Goal: Information Seeking & Learning: Learn about a topic

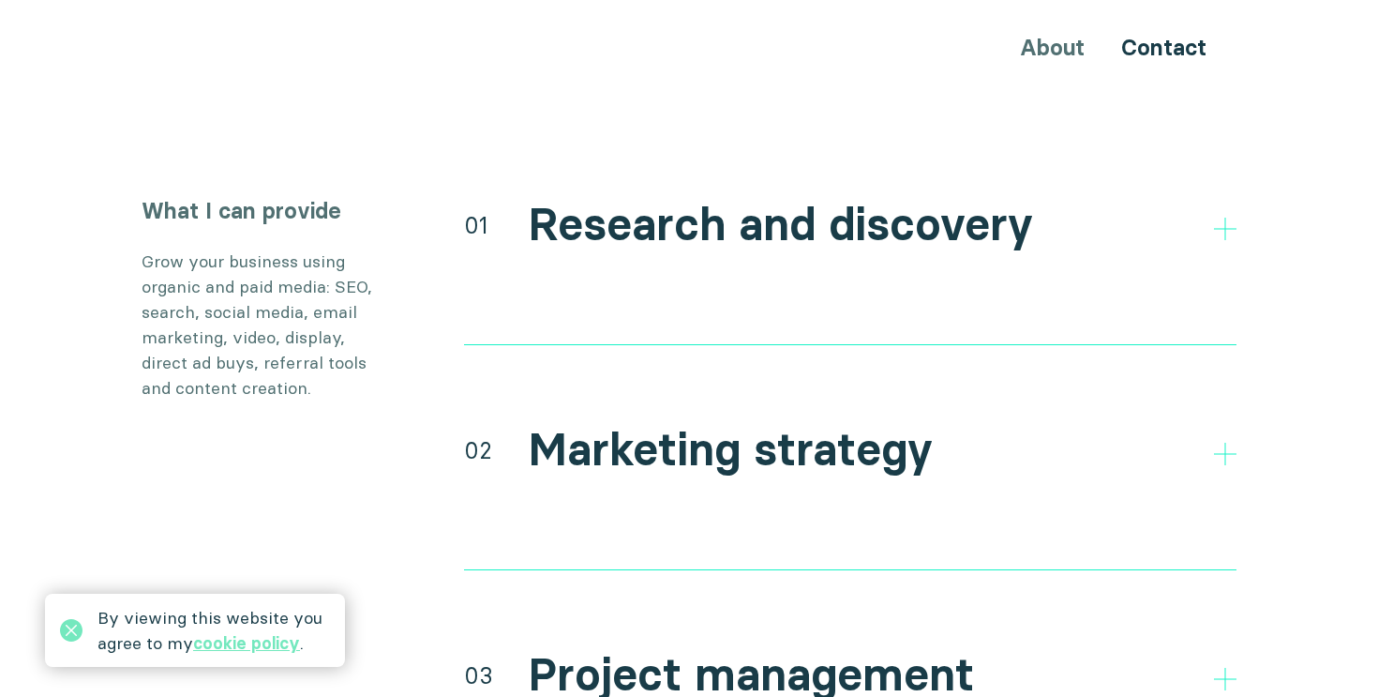
scroll to position [3455, 0]
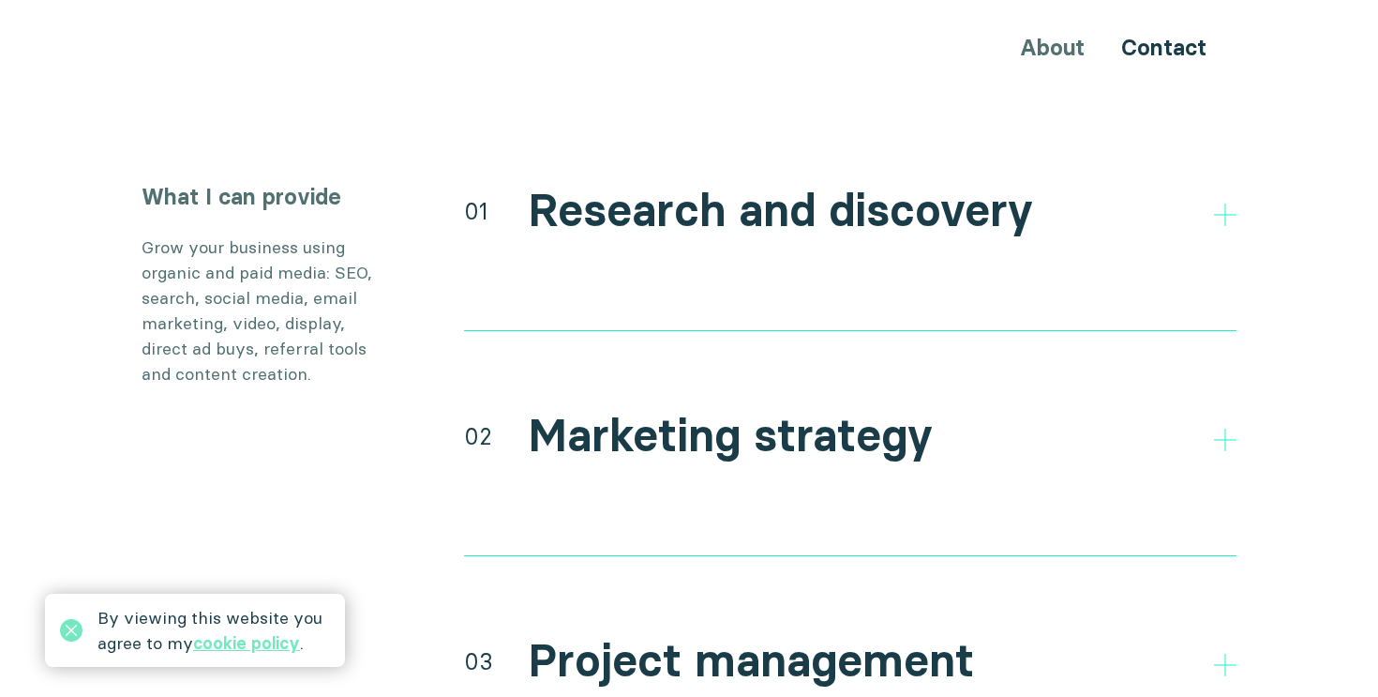
click at [731, 184] on h2 "Research and discovery" at bounding box center [780, 211] width 505 height 54
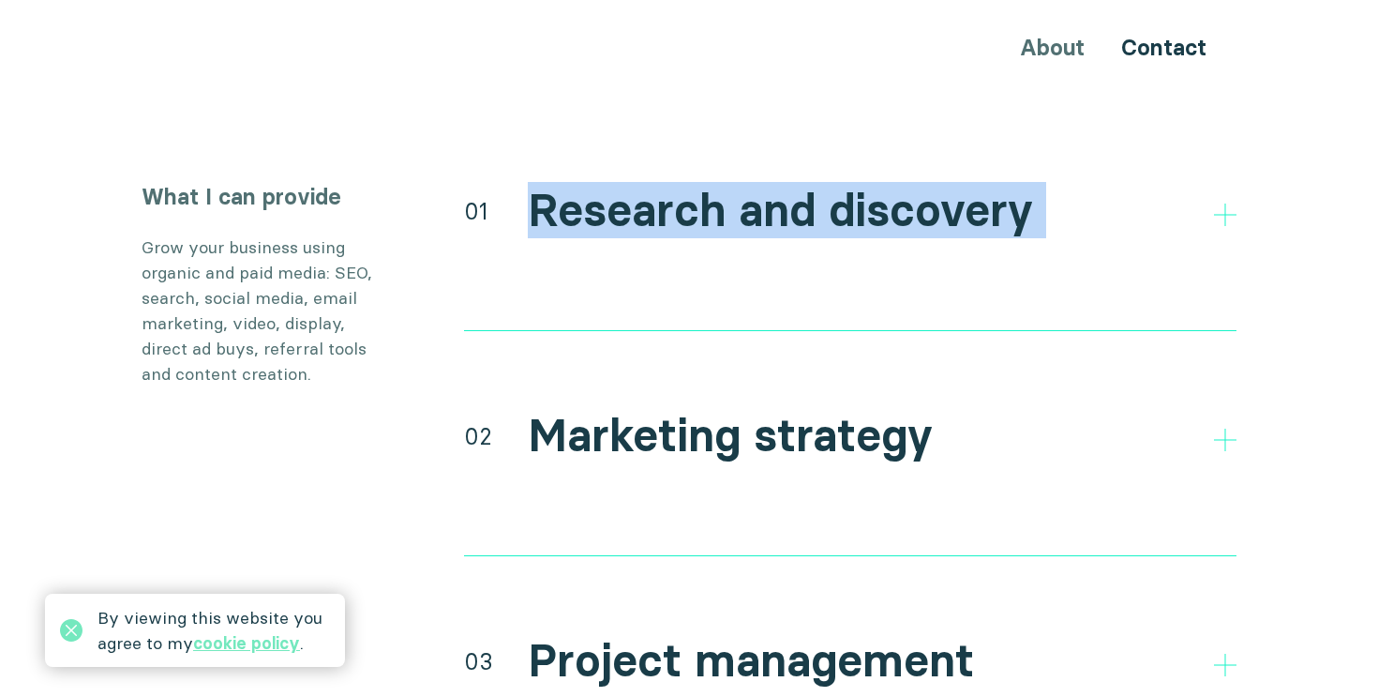
click at [731, 184] on h2 "Research and discovery" at bounding box center [780, 211] width 505 height 54
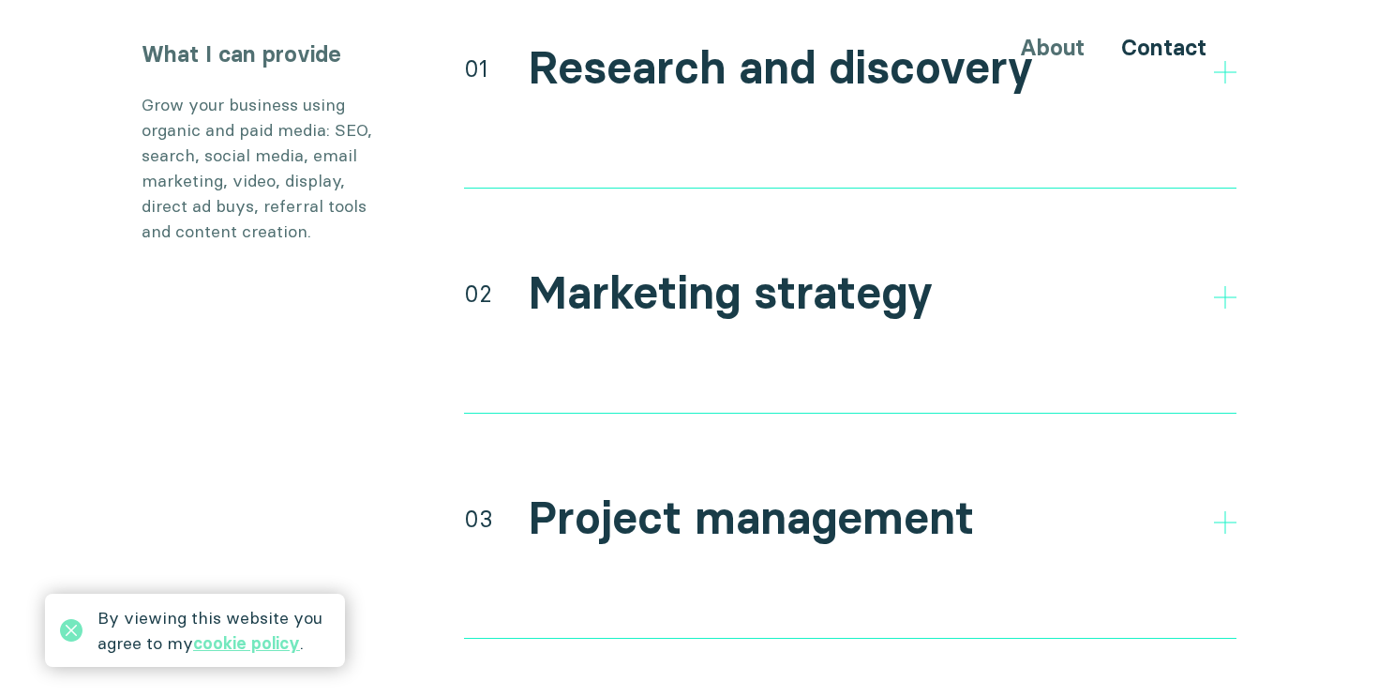
scroll to position [3605, 0]
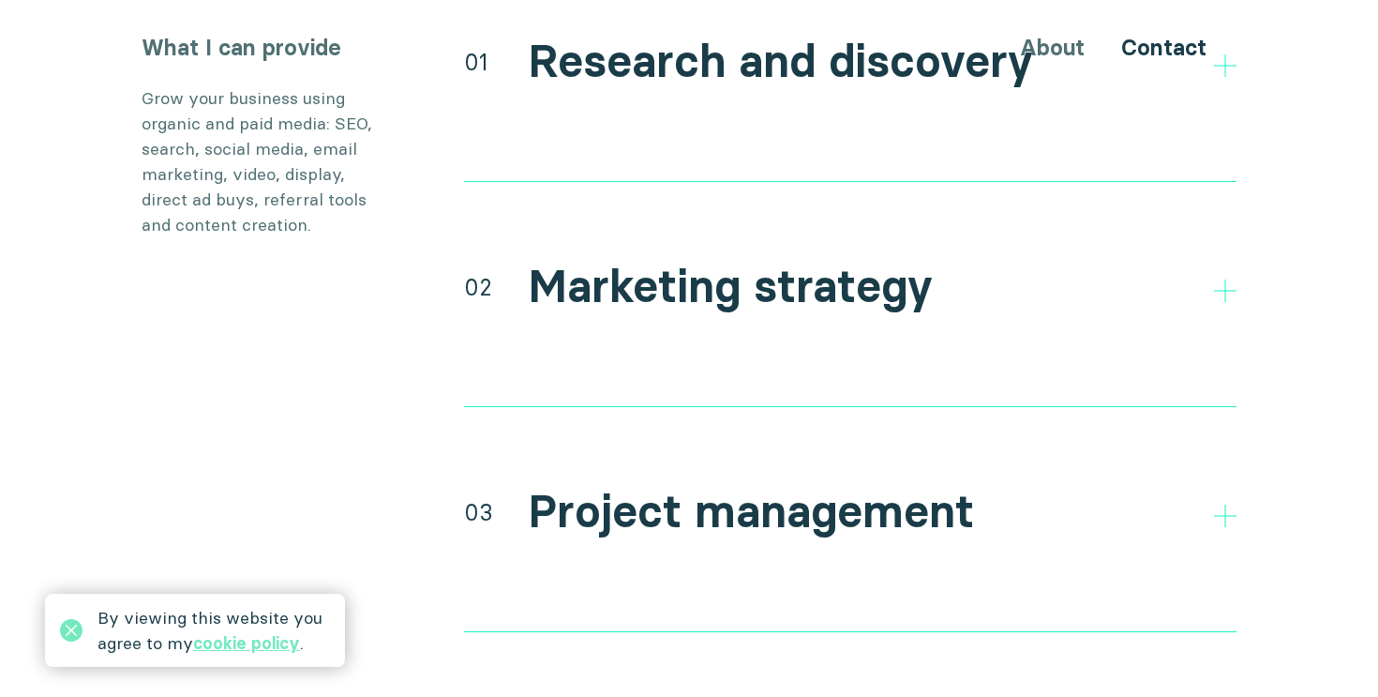
click at [691, 260] on h2 "Marketing strategy" at bounding box center [730, 287] width 405 height 54
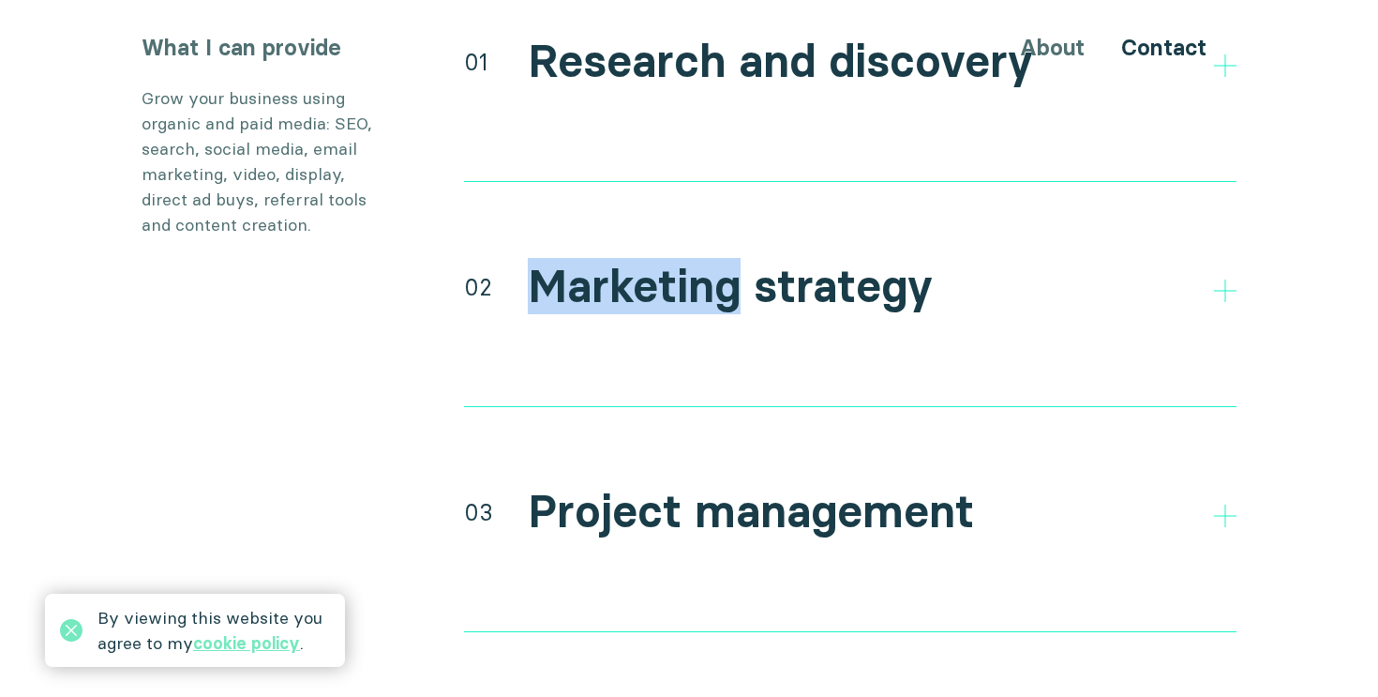
click at [691, 260] on h2 "Marketing strategy" at bounding box center [730, 287] width 405 height 54
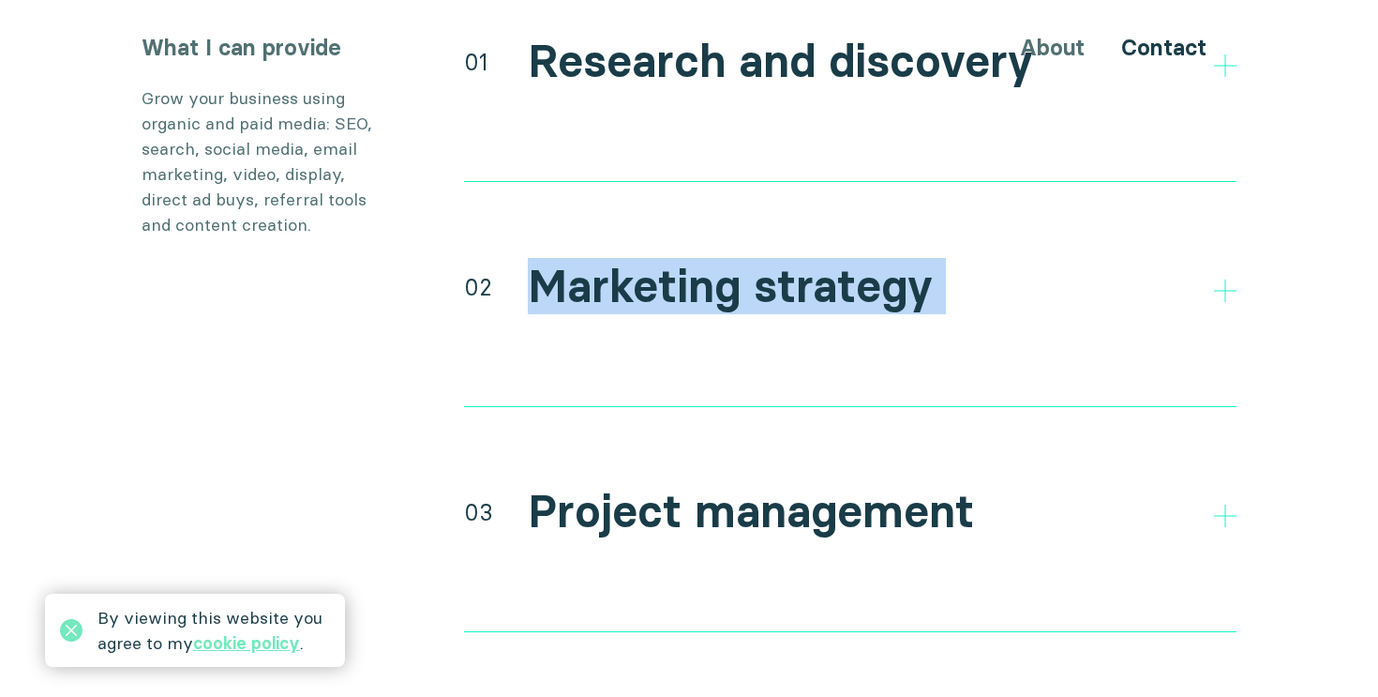
click at [691, 260] on h2 "Marketing strategy" at bounding box center [730, 287] width 405 height 54
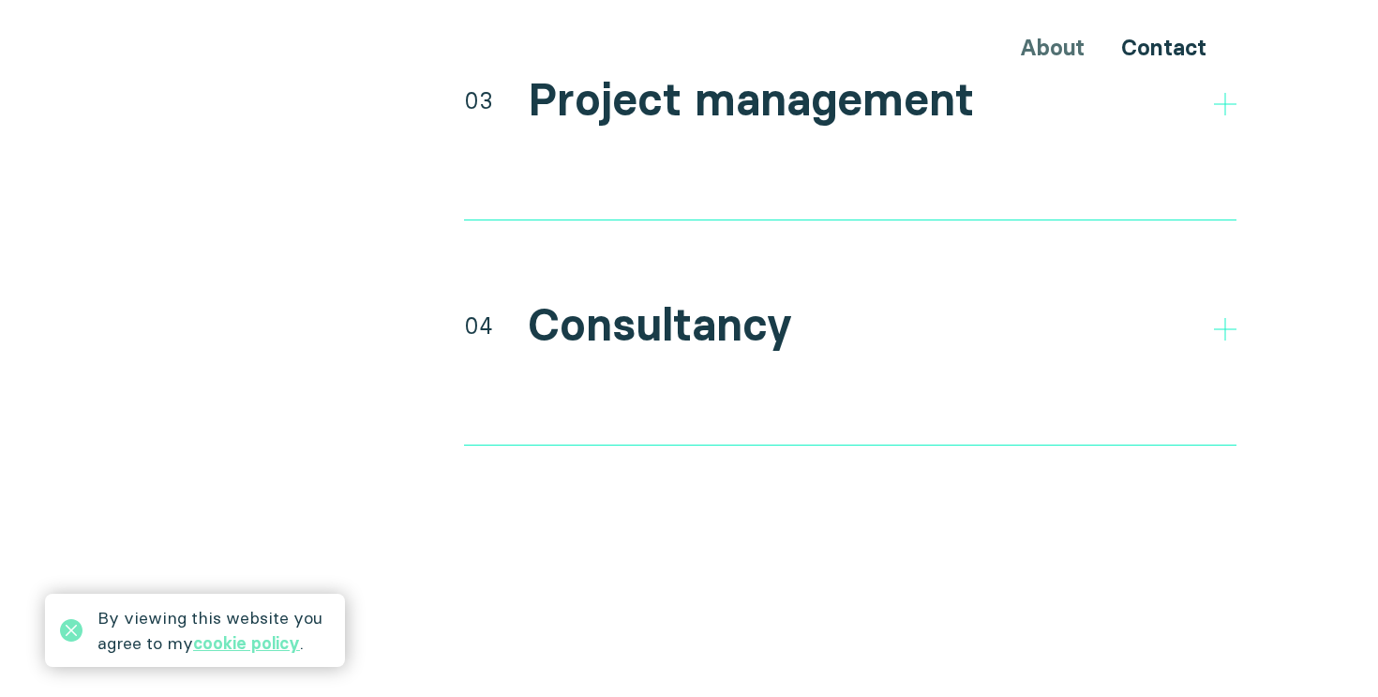
scroll to position [4074, 0]
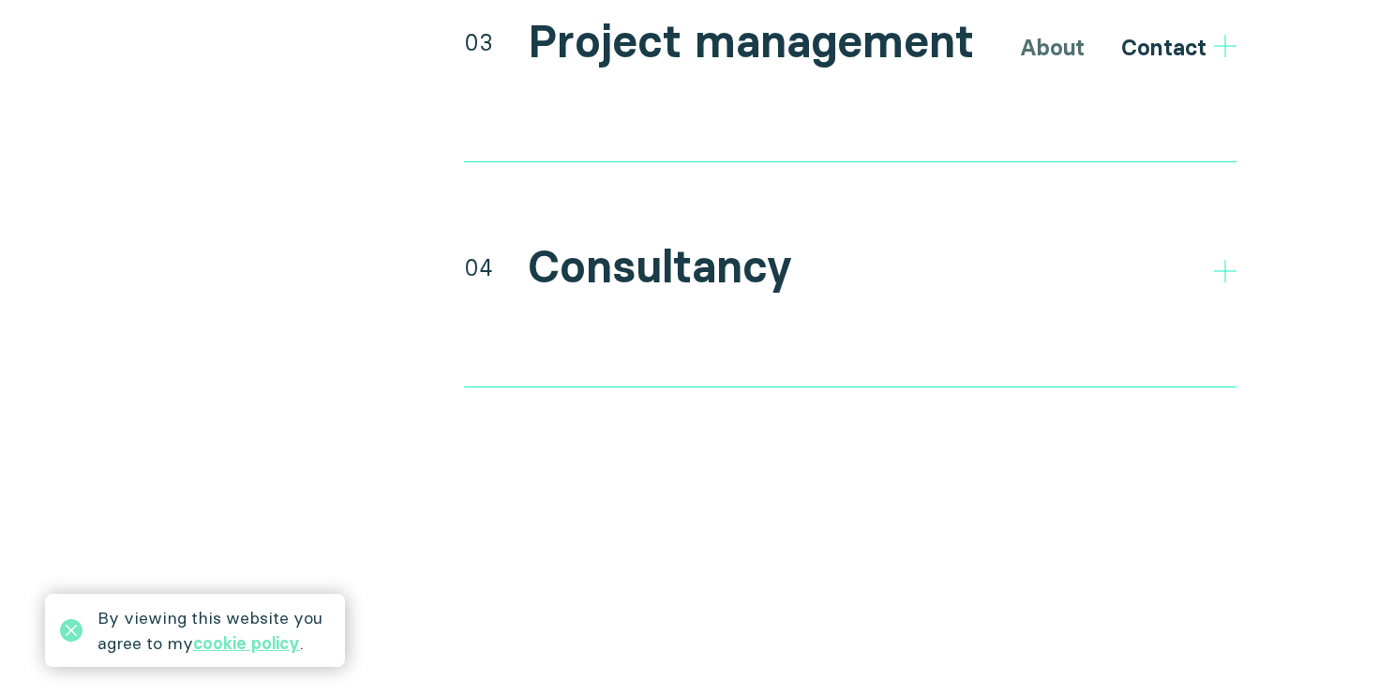
click at [691, 248] on h2 "Consultancy" at bounding box center [660, 267] width 264 height 54
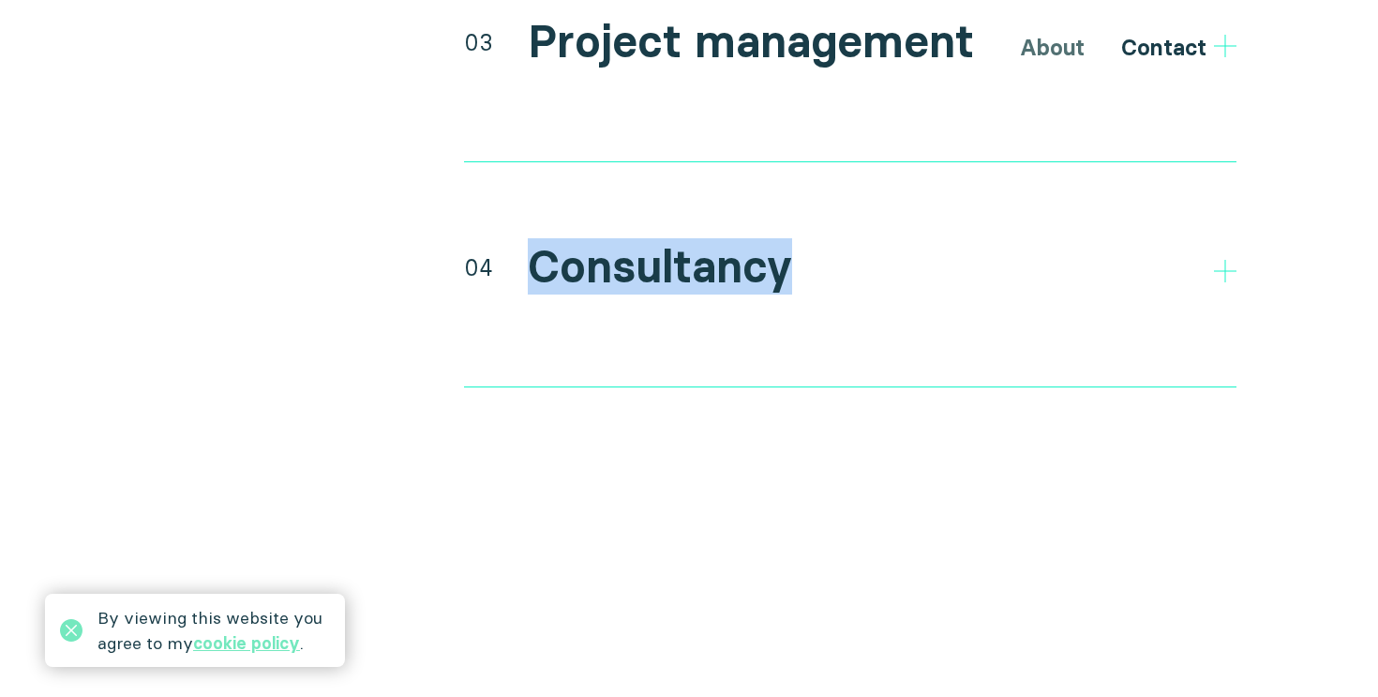
click at [691, 248] on h2 "Consultancy" at bounding box center [660, 267] width 264 height 54
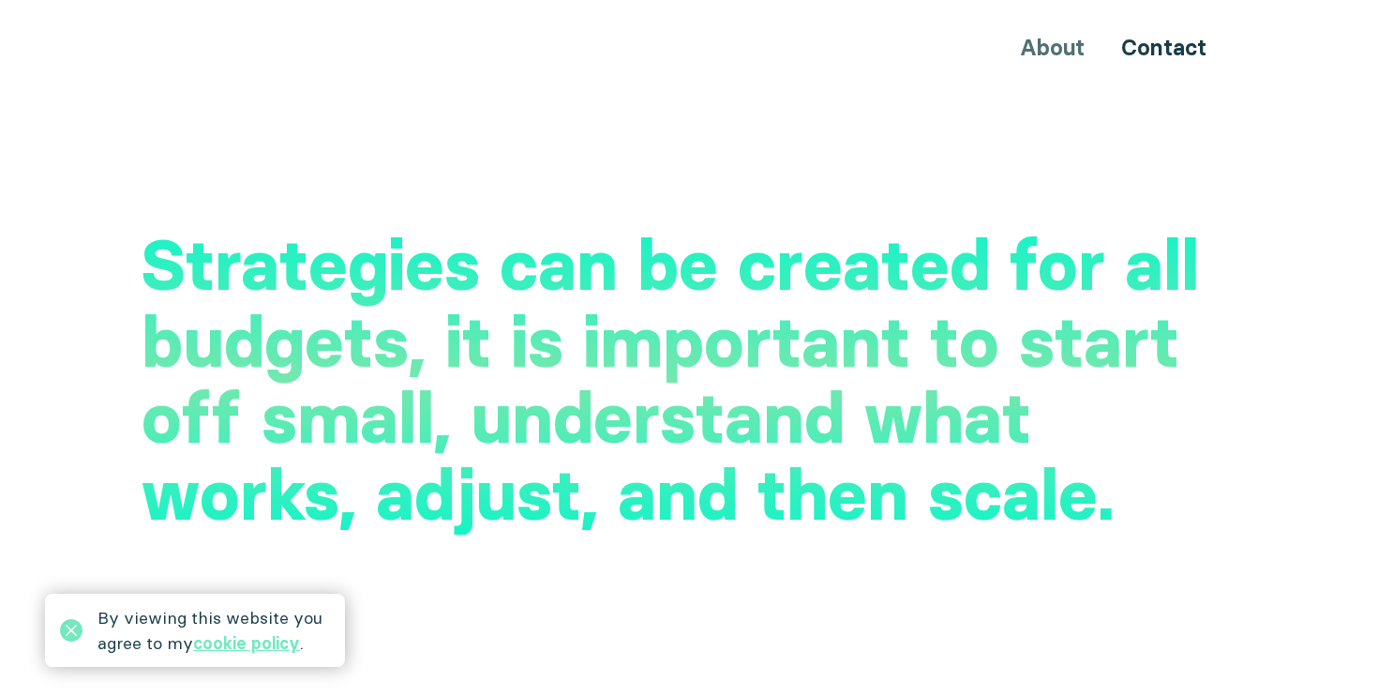
scroll to position [4670, 0]
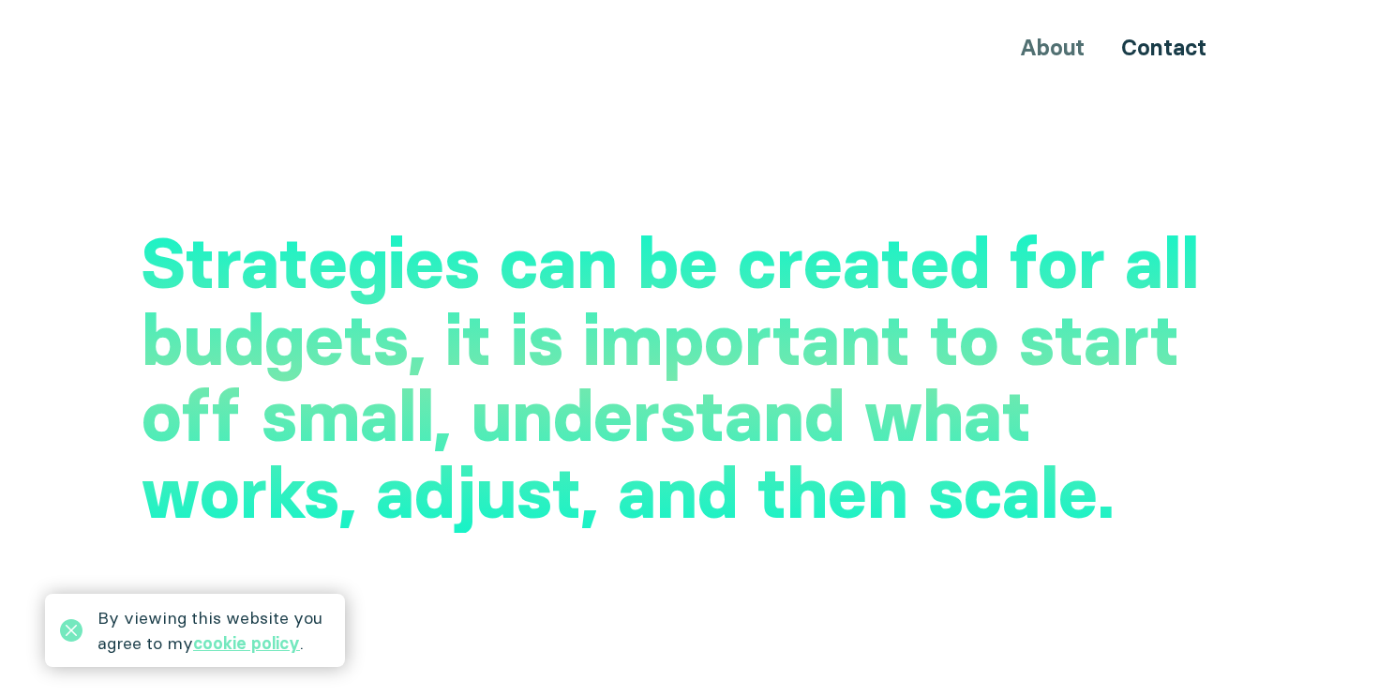
click at [691, 248] on h2 "Strategies can be created for all budgets, it is important to start off small, …" at bounding box center [689, 379] width 1095 height 307
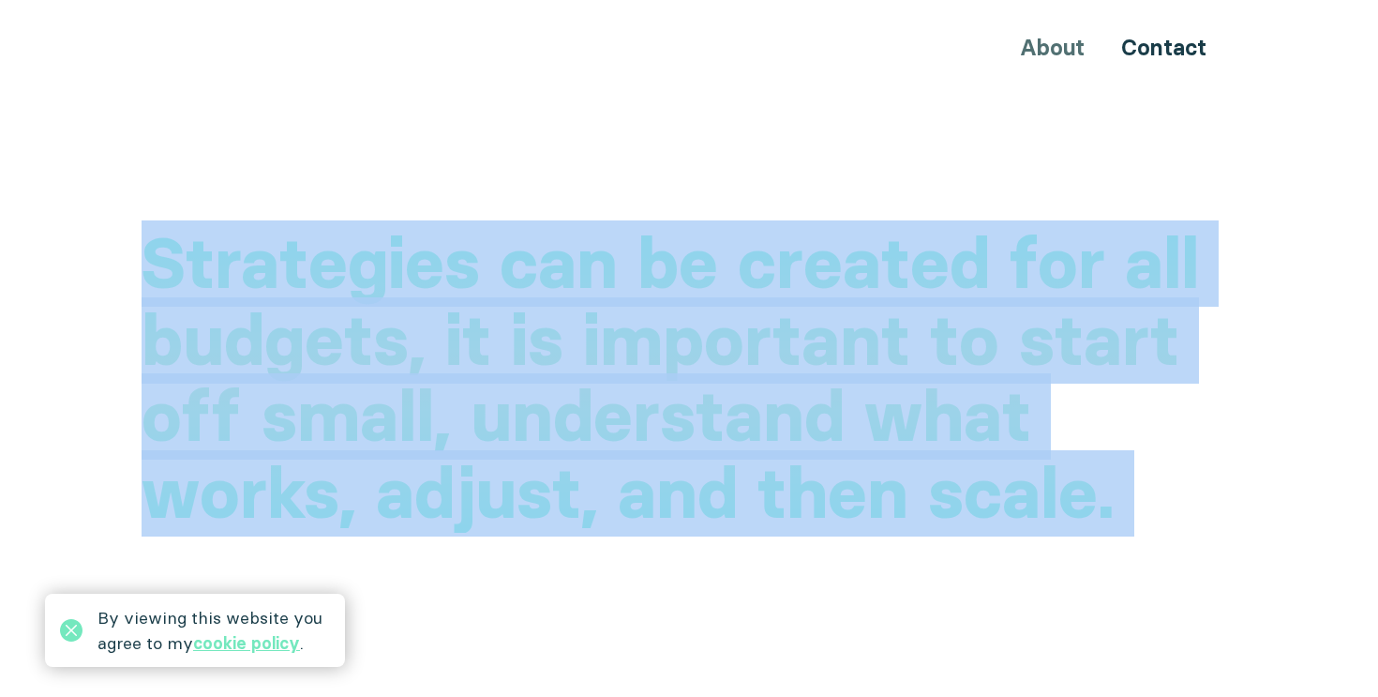
click at [691, 248] on h2 "Strategies can be created for all budgets, it is important to start off small, …" at bounding box center [689, 379] width 1095 height 307
drag, startPoint x: 142, startPoint y: 228, endPoint x: 1079, endPoint y: 421, distance: 956.2
click at [1079, 421] on h2 "Strategies can be created for all budgets, it is important to start off small, …" at bounding box center [689, 379] width 1095 height 307
